Goal: Find specific page/section: Find specific page/section

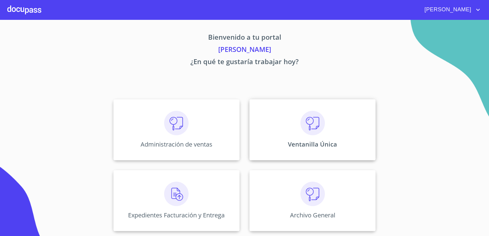
click at [306, 122] on img at bounding box center [312, 123] width 24 height 24
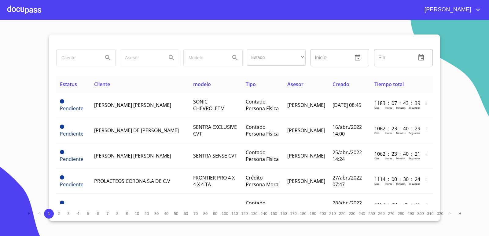
click at [72, 55] on input "search" at bounding box center [78, 57] width 42 height 16
paste input "CTOR [PERSON_NAME]"
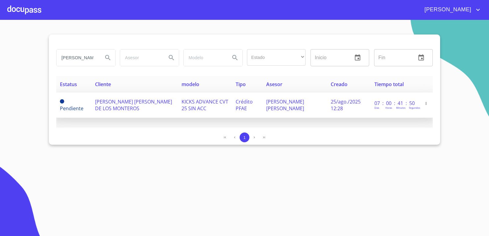
type input "[PERSON_NAME]"
click at [186, 108] on span "KICKS ADVANCE CVT 25 SIN ACC" at bounding box center [204, 104] width 47 height 13
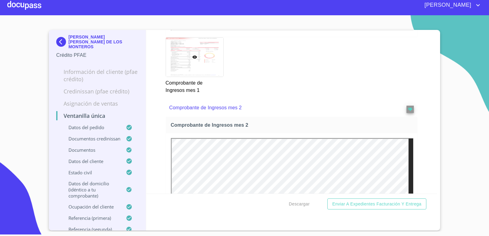
scroll to position [933, 0]
